Goal: Check status: Check status

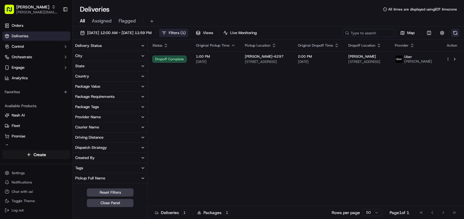
click at [458, 33] on button at bounding box center [455, 33] width 8 height 8
click at [17, 27] on span "Orders" at bounding box center [18, 25] width 12 height 5
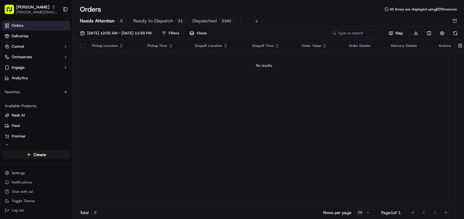
click at [111, 46] on div "Pickup Location" at bounding box center [115, 45] width 46 height 5
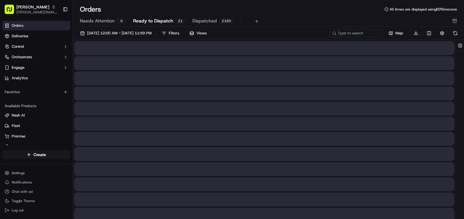
click at [158, 23] on span "Ready to Dispatch" at bounding box center [153, 20] width 40 height 7
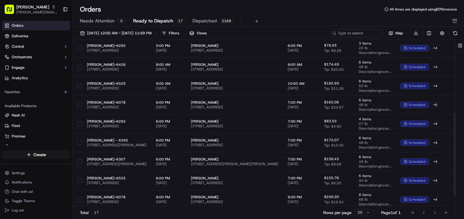
scroll to position [167, 0]
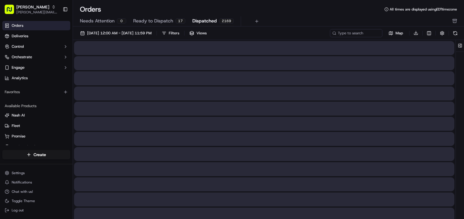
click at [201, 22] on span "Dispatched" at bounding box center [204, 20] width 24 height 7
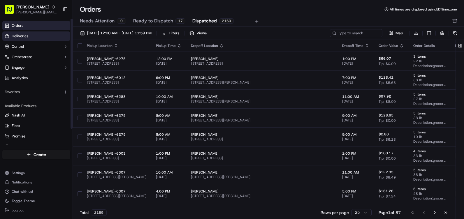
click at [22, 36] on span "Deliveries" at bounding box center [20, 35] width 17 height 5
